Goal: Task Accomplishment & Management: Use online tool/utility

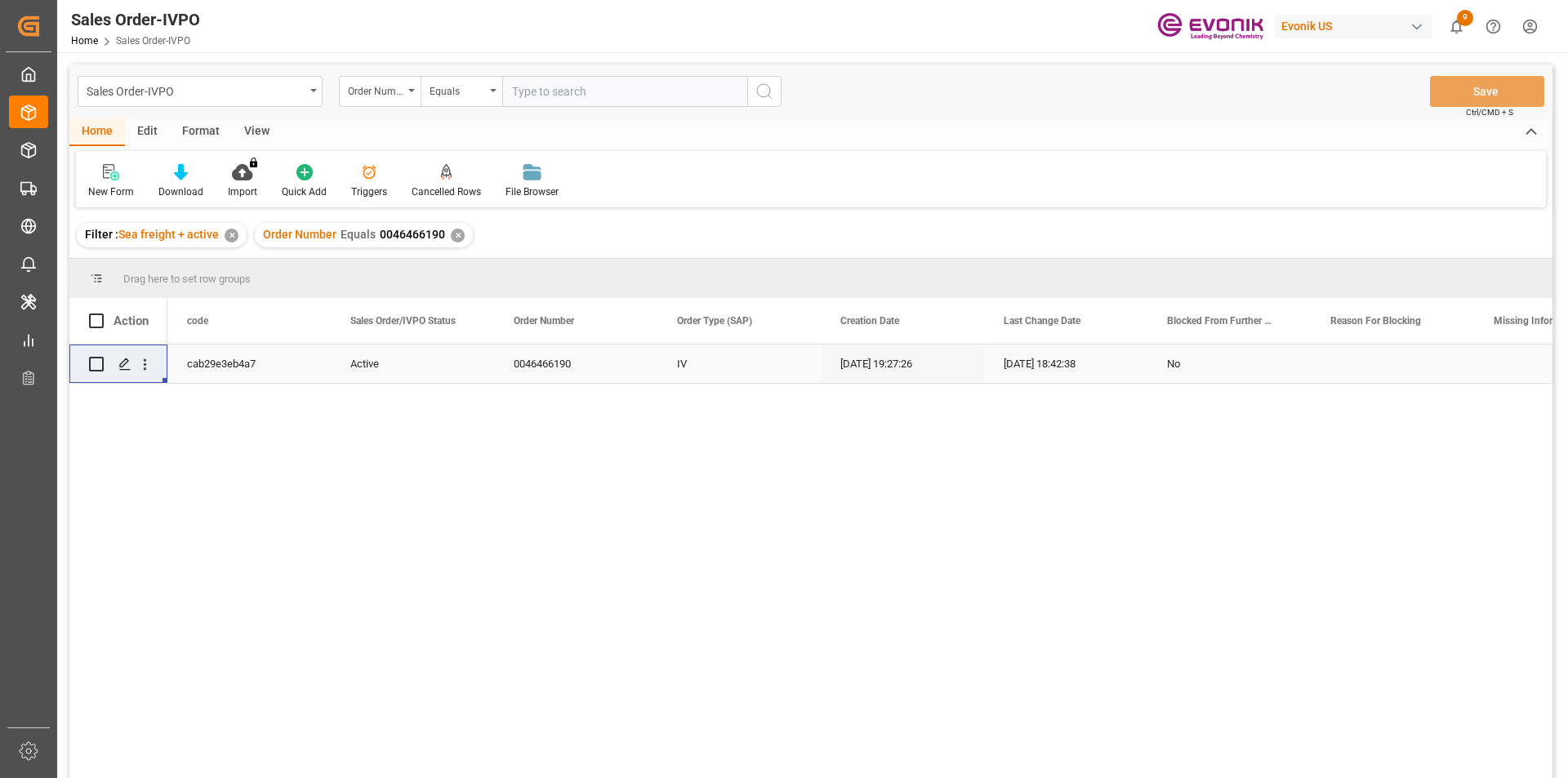
click at [454, 235] on div "✕" at bounding box center [457, 236] width 14 height 14
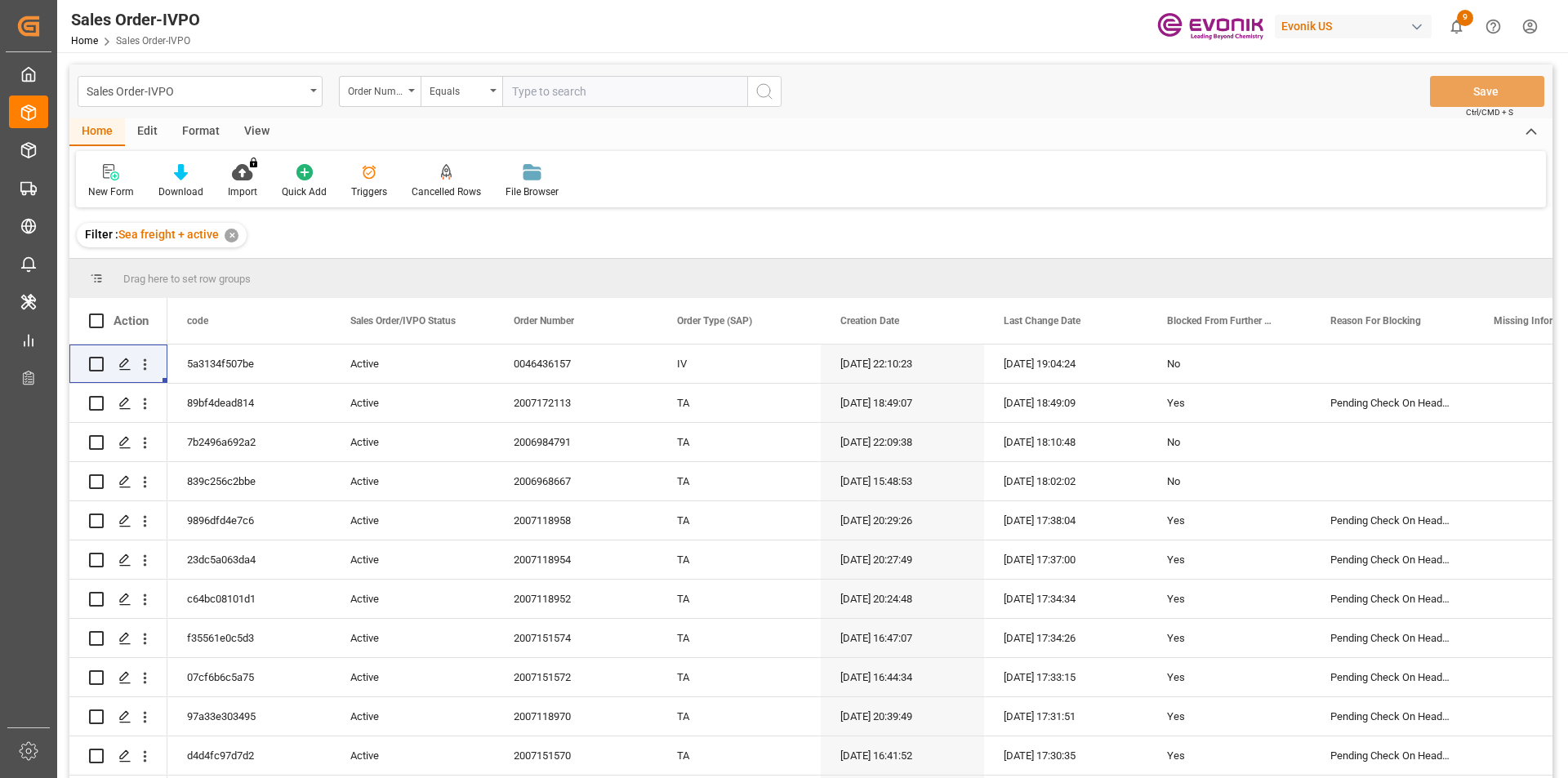
click at [545, 98] on input "text" at bounding box center [625, 91] width 245 height 31
paste input "0046464469"
type input "0046464469"
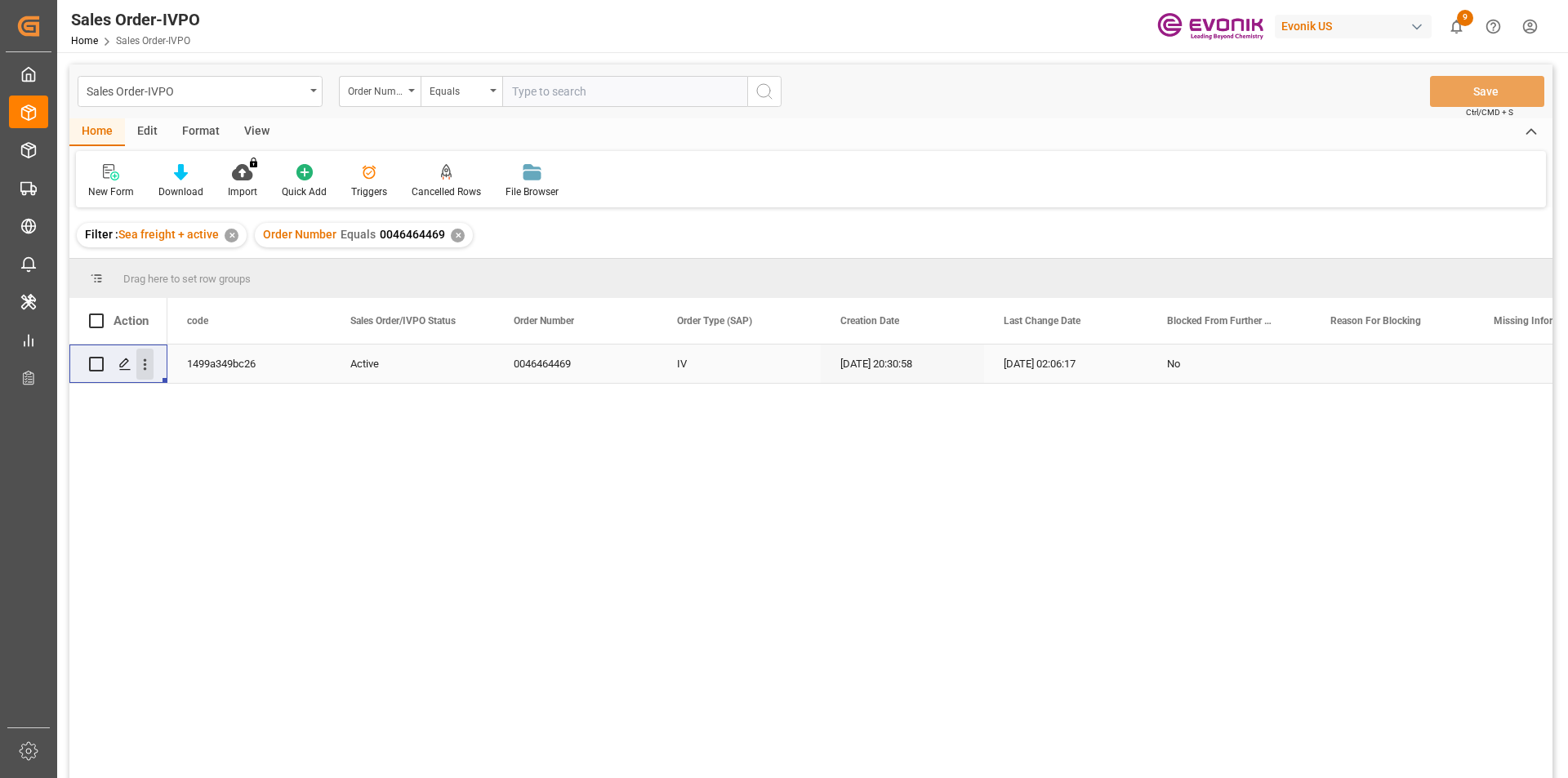
click at [136, 366] on icon "open menu" at bounding box center [145, 364] width 17 height 17
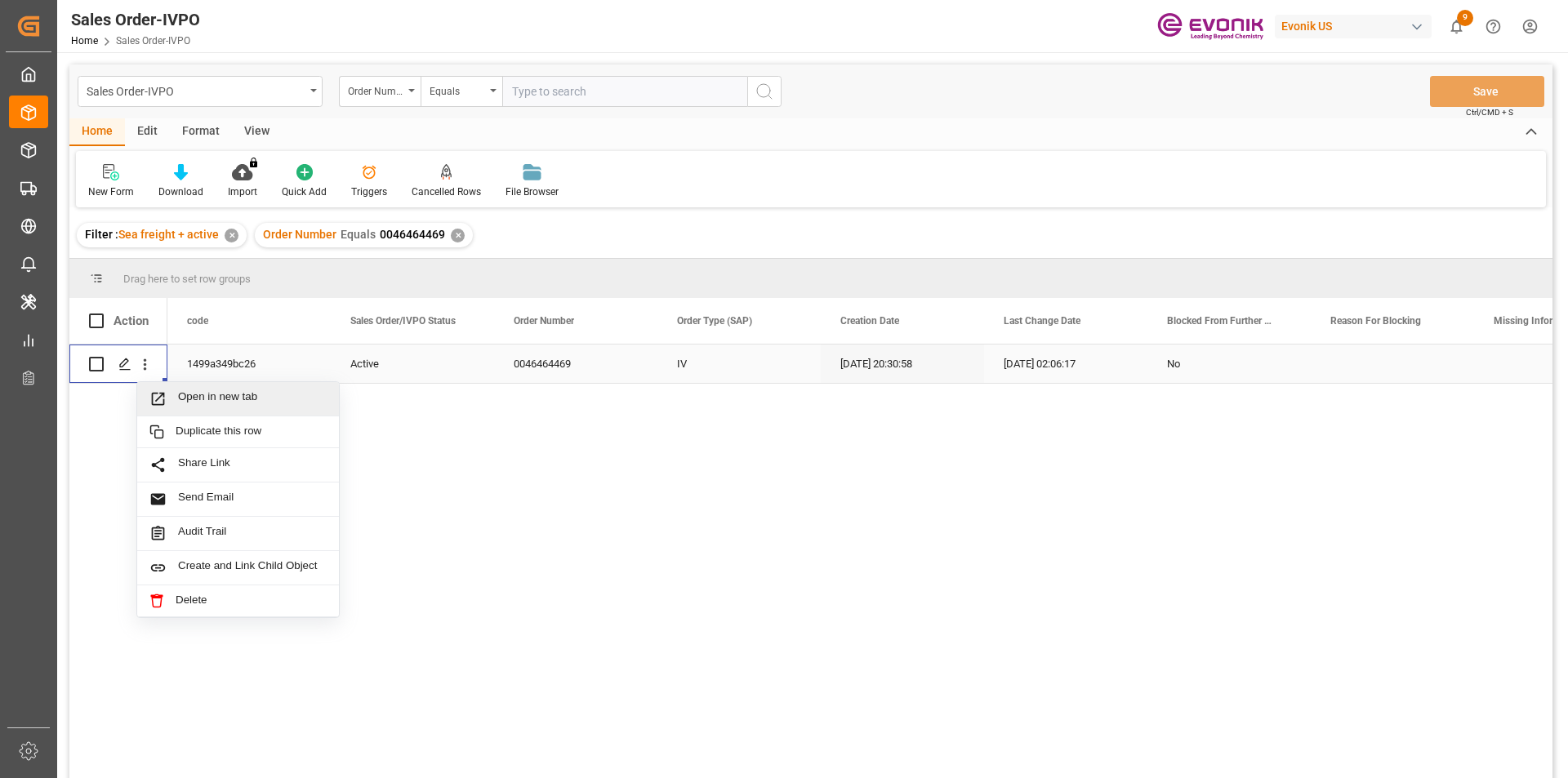
click at [241, 390] on span "Open in new tab" at bounding box center [252, 398] width 149 height 17
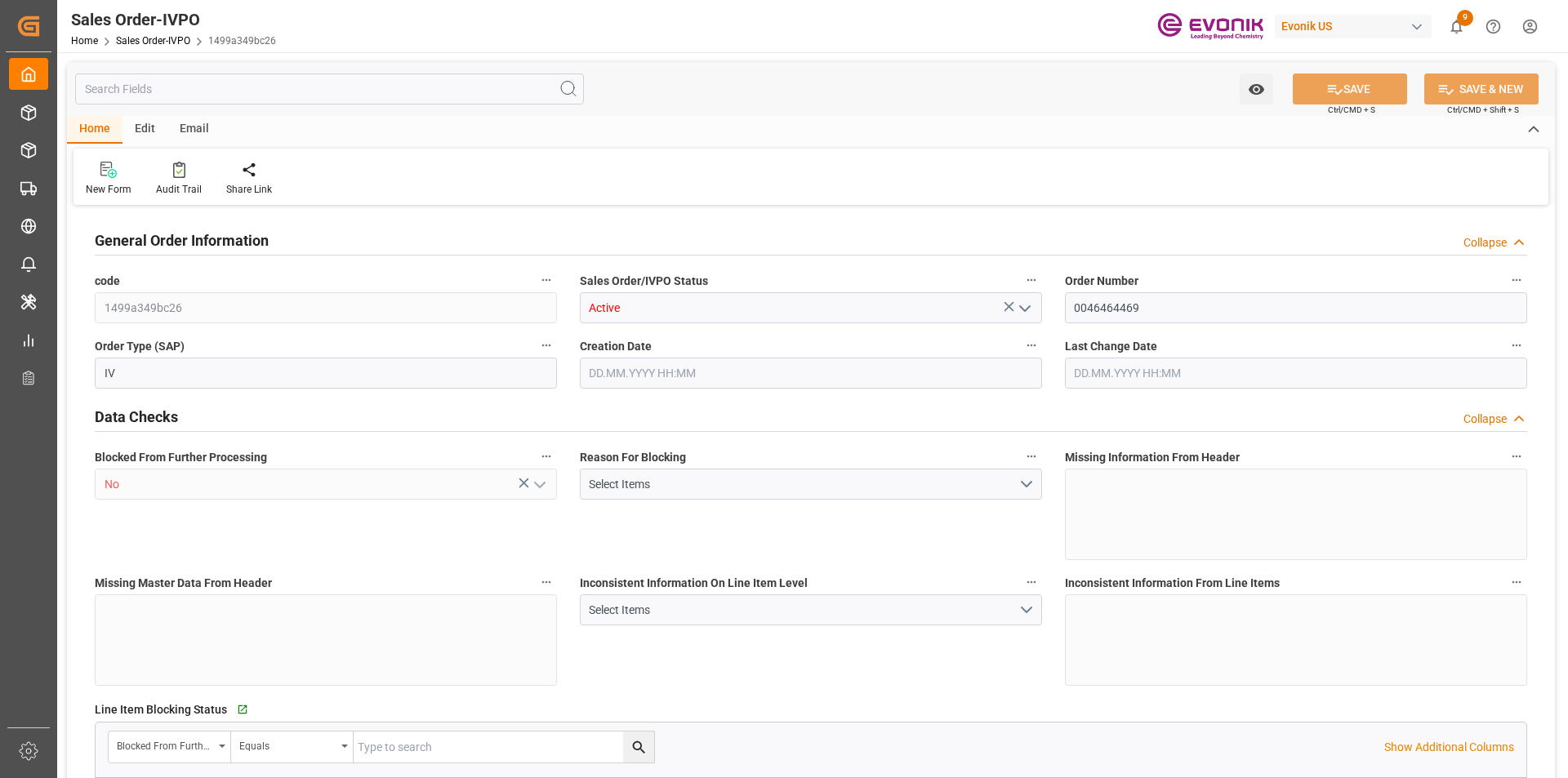
type input "COCTG"
type input "0"
type input "5"
type input "6"
type input "5"
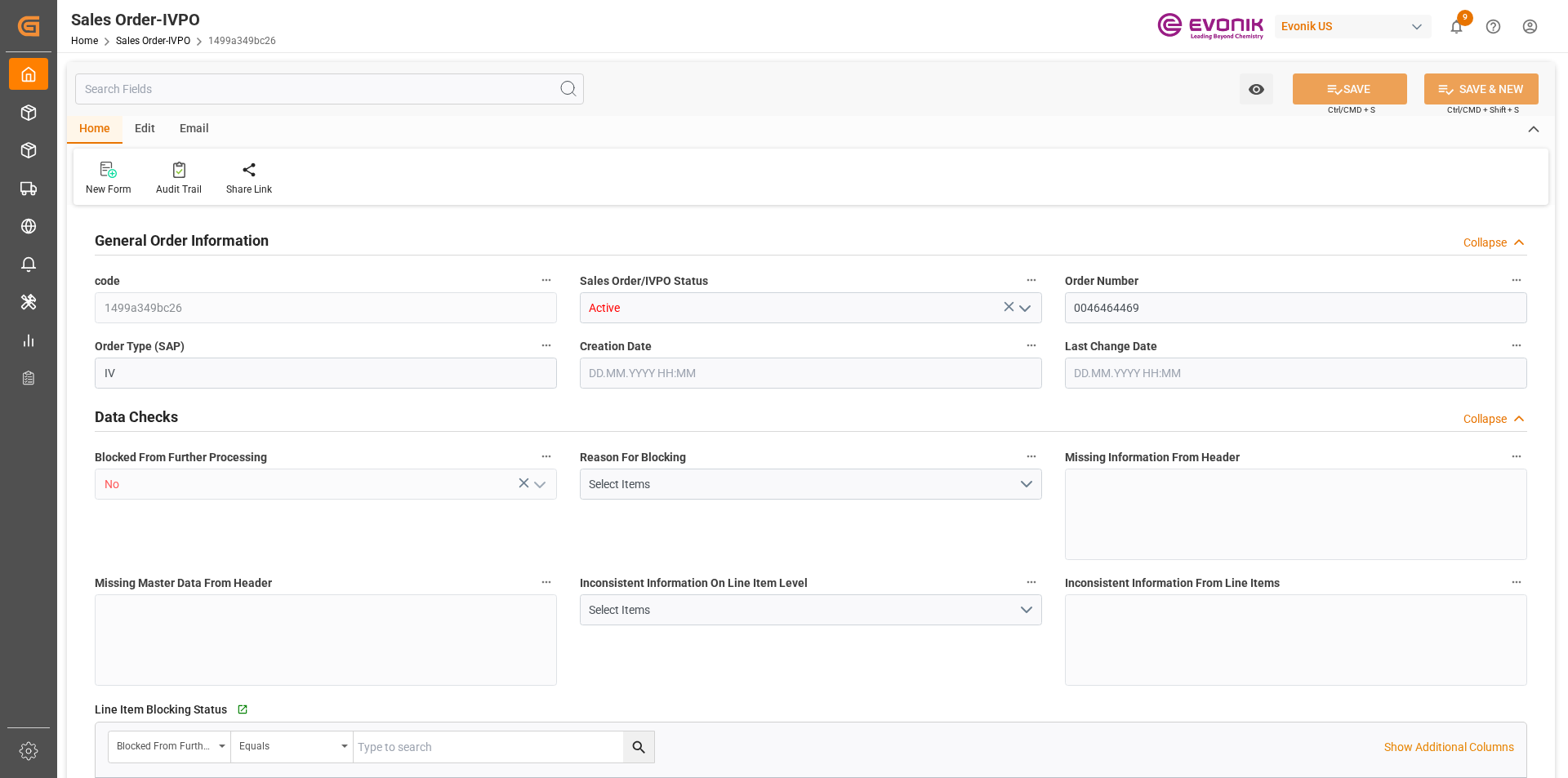
type input "102700"
type input "277.4"
type input "95000"
type input "300"
type input "17.07.2025 20:30"
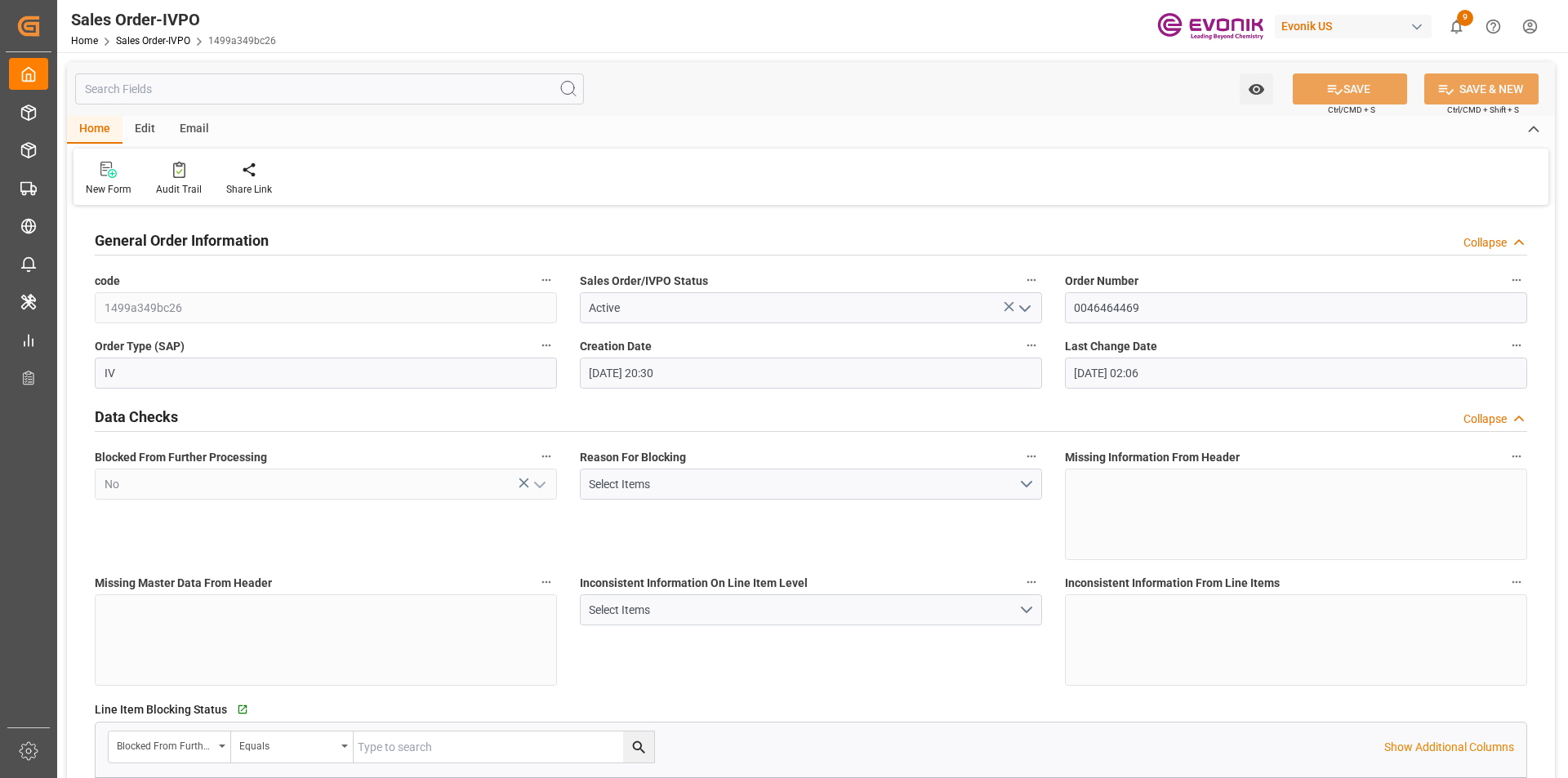
type input "08.09.2025 02:06"
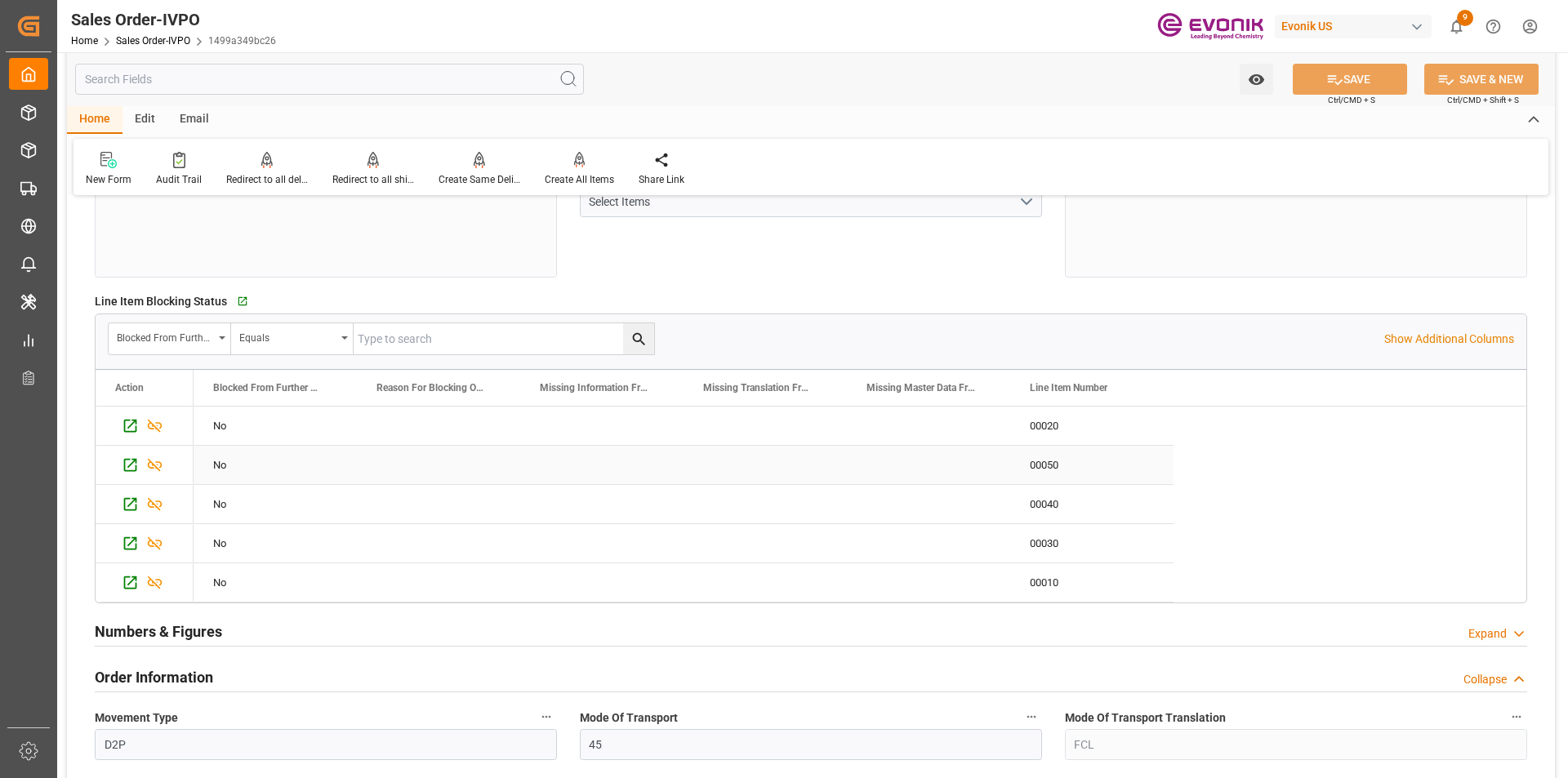
scroll to position [653, 0]
